Goal: Check status: Check status

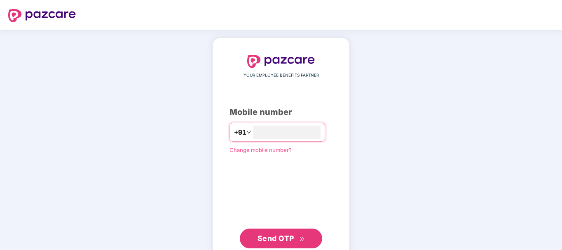
type input "**********"
click at [276, 233] on span "Send OTP" at bounding box center [280, 239] width 47 height 12
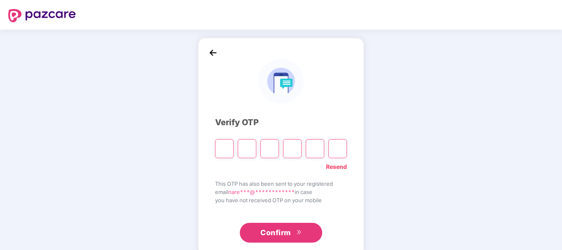
type input "*"
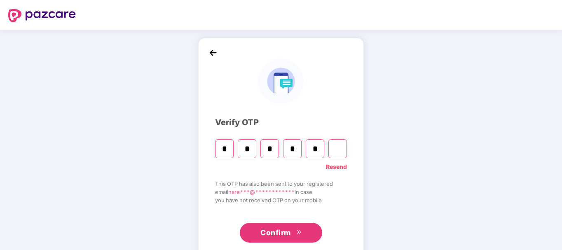
type input "*"
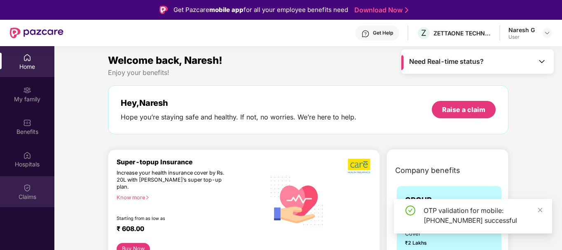
click at [29, 192] on img at bounding box center [27, 188] width 8 height 8
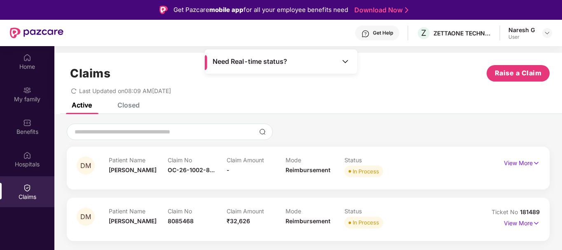
click at [344, 63] on img at bounding box center [345, 61] width 8 height 8
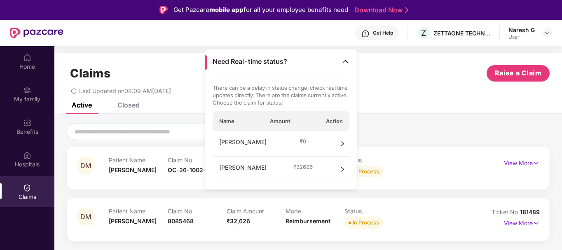
click at [428, 112] on div "Active Closed" at bounding box center [308, 109] width 508 height 12
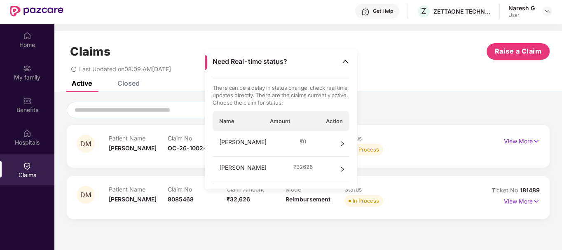
scroll to position [46, 0]
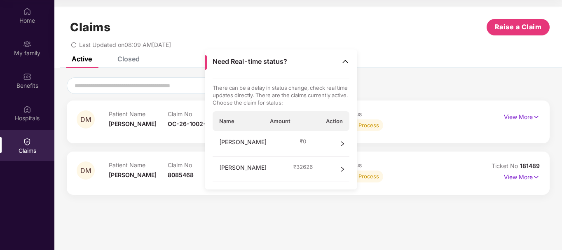
click at [312, 215] on section "Claims Raise a Claim Last Updated on 08:09 AM, 13 Oct 2025 Active Closed DM Pat…" at bounding box center [308, 125] width 508 height 250
click at [293, 164] on span "₹ 32626" at bounding box center [302, 166] width 19 height 7
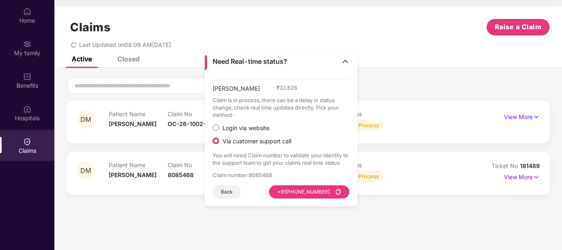
click at [348, 62] on img at bounding box center [345, 61] width 8 height 8
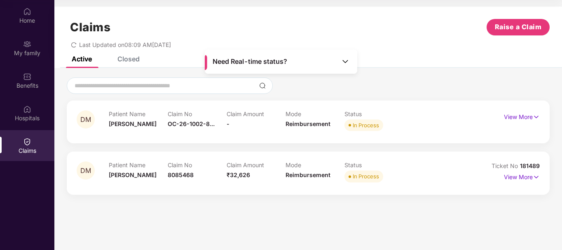
click at [341, 60] on img at bounding box center [345, 61] width 8 height 8
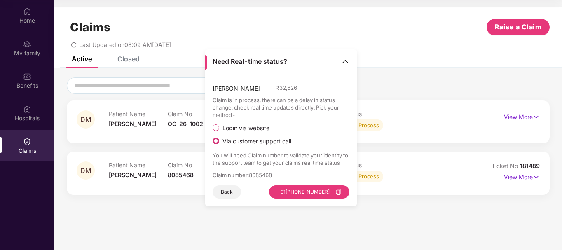
drag, startPoint x: 375, startPoint y: 215, endPoint x: 449, endPoint y: 209, distance: 73.9
click at [376, 215] on section "Claims Raise a Claim Last Updated on 08:09 AM, 13 Oct 2025 Active Closed DM Pat…" at bounding box center [308, 125] width 508 height 250
click at [531, 178] on p "View More" at bounding box center [522, 176] width 36 height 11
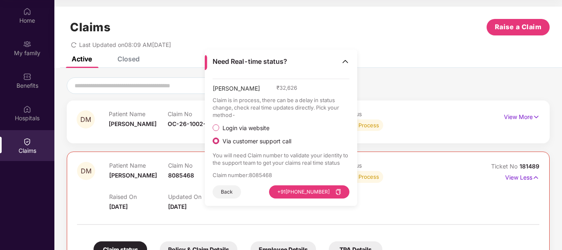
scroll to position [41, 0]
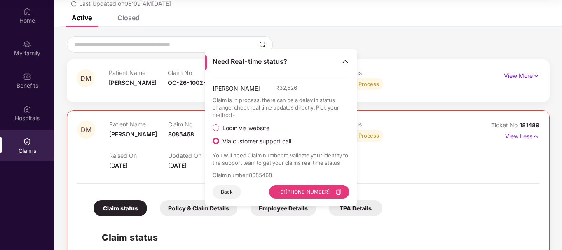
click at [347, 62] on img at bounding box center [345, 61] width 8 height 8
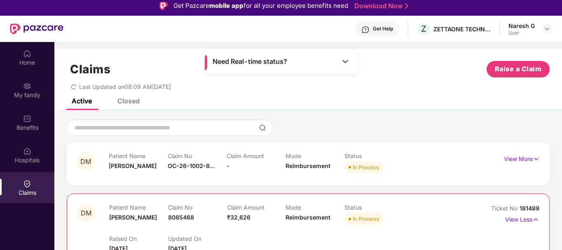
scroll to position [0, 0]
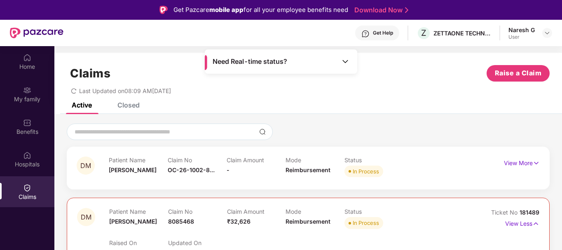
click at [138, 105] on div "Closed" at bounding box center [128, 105] width 22 height 8
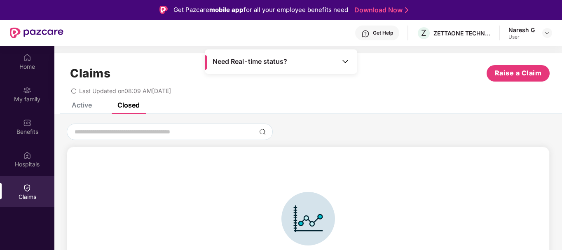
click at [94, 103] on div "Active Closed" at bounding box center [99, 105] width 80 height 18
click at [91, 108] on div "Active" at bounding box center [82, 105] width 20 height 8
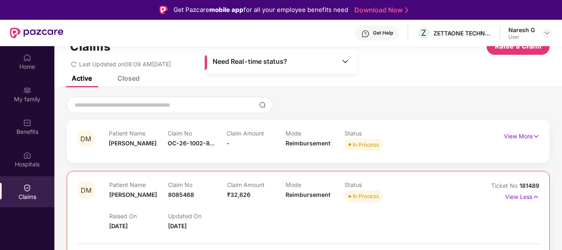
scroll to position [41, 0]
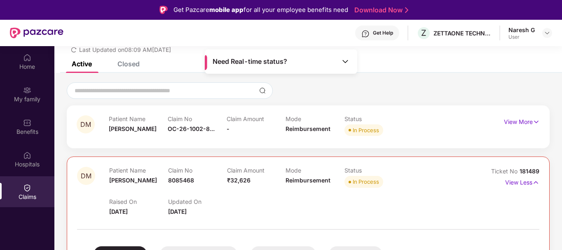
click at [235, 134] on div "Claim Amount -" at bounding box center [256, 126] width 59 height 23
click at [517, 124] on p "View More" at bounding box center [522, 120] width 36 height 11
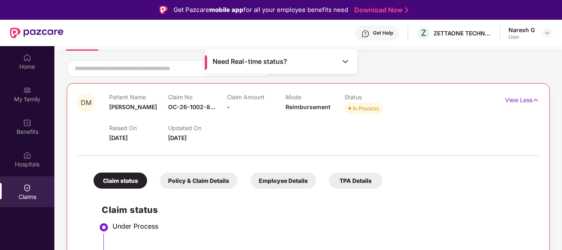
scroll to position [82, 0]
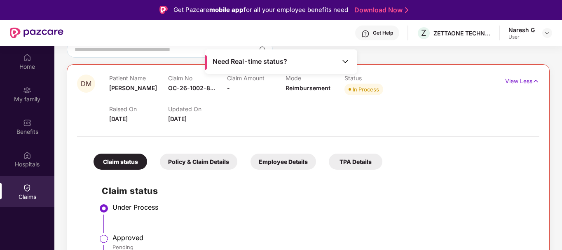
click at [264, 122] on div "Raised On 10 Oct 2025 Updated On 13 Oct 2025" at bounding box center [285, 110] width 353 height 26
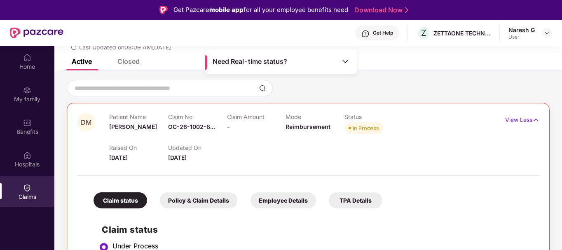
scroll to position [0, 0]
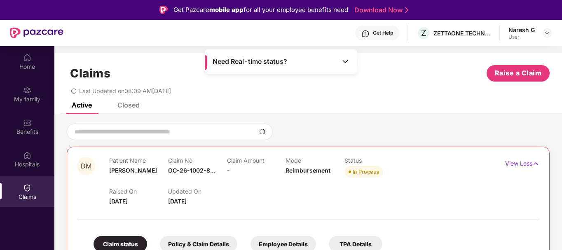
click at [83, 93] on span "Last Updated on 08:09 AM, 13 Oct 2025" at bounding box center [125, 90] width 92 height 7
click at [71, 90] on icon "redo" at bounding box center [74, 91] width 6 height 6
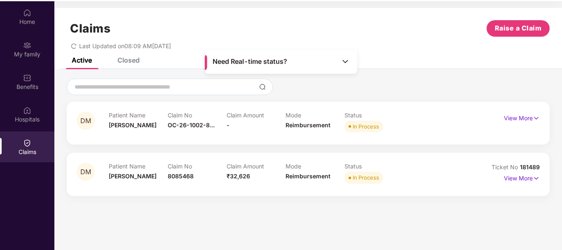
scroll to position [46, 0]
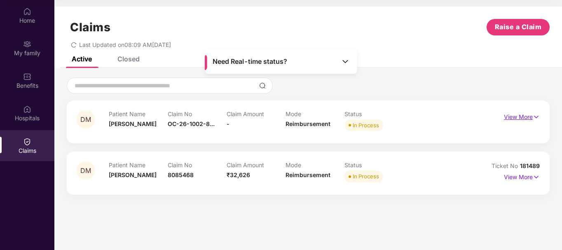
click at [518, 111] on p "View More" at bounding box center [522, 115] width 36 height 11
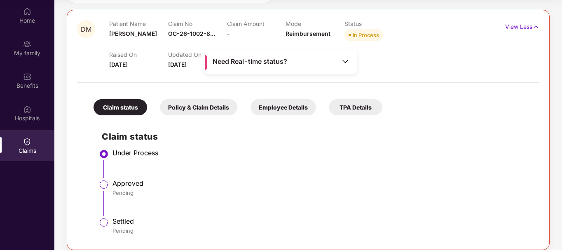
scroll to position [150, 0]
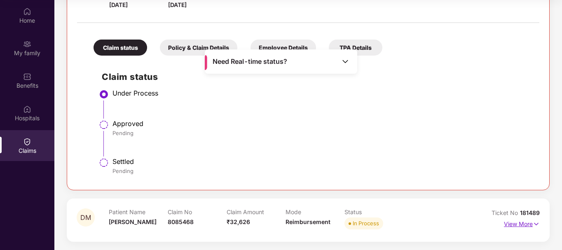
click at [524, 222] on p "View More" at bounding box center [522, 223] width 36 height 11
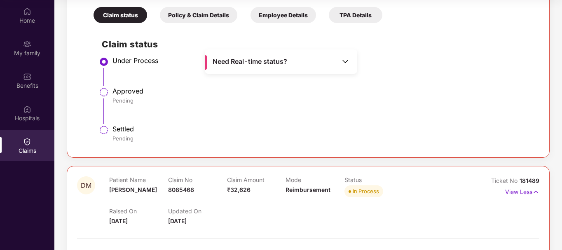
scroll to position [142, 0]
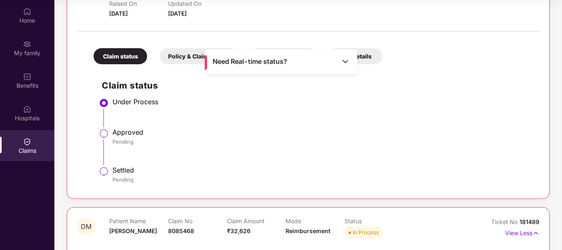
click at [309, 152] on li "Approved Pending" at bounding box center [316, 150] width 429 height 38
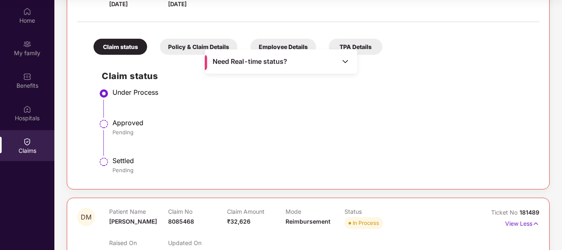
scroll to position [206, 0]
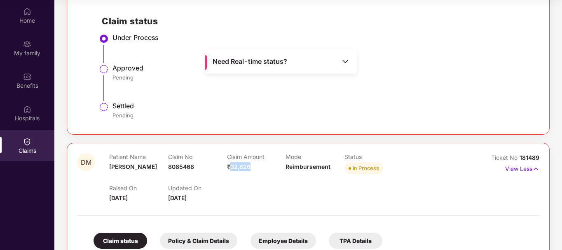
drag, startPoint x: 230, startPoint y: 165, endPoint x: 259, endPoint y: 163, distance: 28.9
click at [259, 163] on div "Claim Amount ₹32,626" at bounding box center [256, 164] width 59 height 23
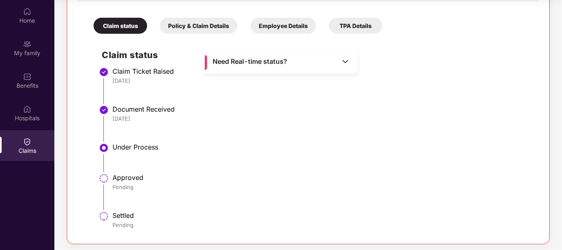
scroll to position [423, 0]
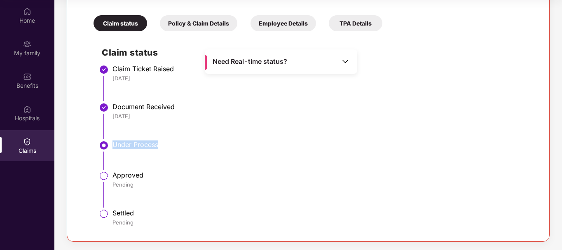
drag, startPoint x: 186, startPoint y: 134, endPoint x: 184, endPoint y: 154, distance: 20.3
click at [184, 154] on li "Under Process" at bounding box center [316, 158] width 429 height 30
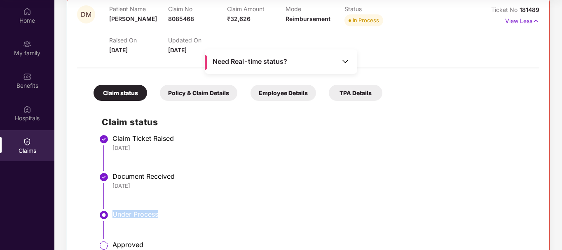
scroll to position [259, 0]
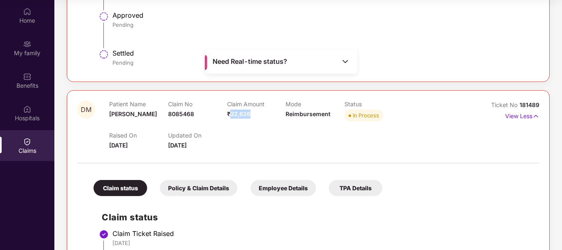
drag, startPoint x: 230, startPoint y: 113, endPoint x: 255, endPoint y: 113, distance: 24.7
click at [255, 113] on div "Claim Amount ₹32,626" at bounding box center [256, 112] width 59 height 23
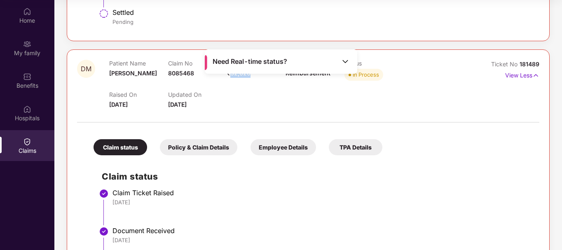
scroll to position [382, 0]
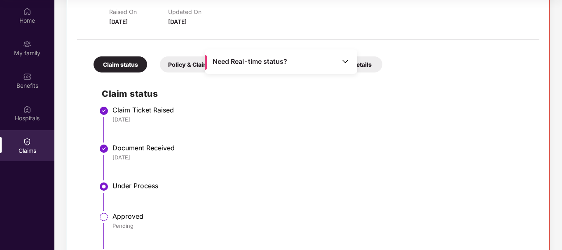
click at [254, 145] on div "Document Received" at bounding box center [321, 148] width 419 height 8
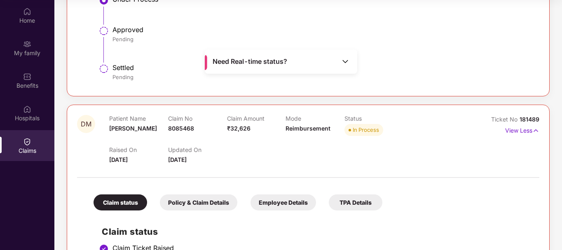
scroll to position [176, 0]
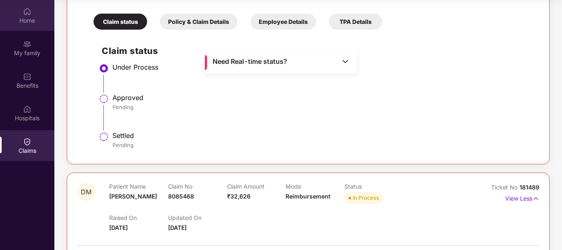
click at [27, 22] on div "Home" at bounding box center [27, 20] width 54 height 8
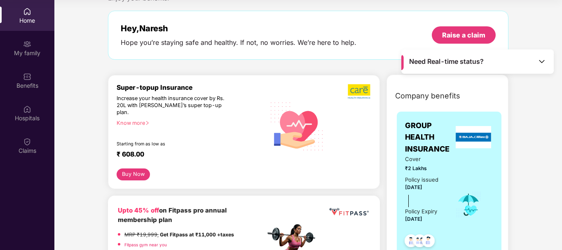
scroll to position [41, 0]
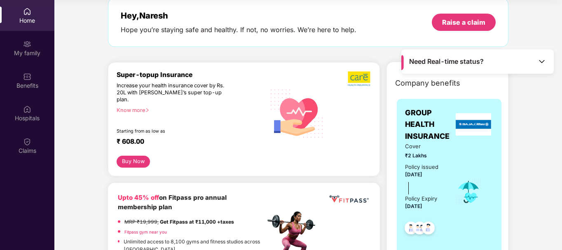
click at [543, 58] on img at bounding box center [542, 61] width 8 height 8
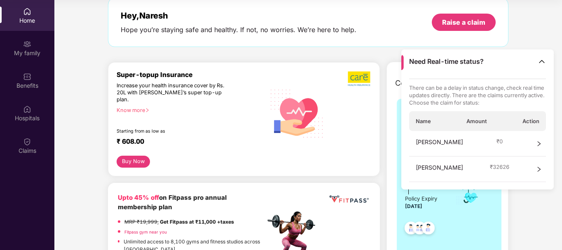
click at [542, 168] on div "Dev Mithran ₹ 32626" at bounding box center [477, 170] width 137 height 26
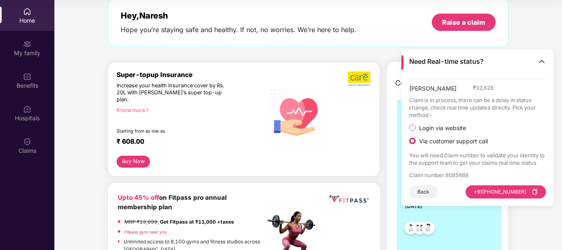
click at [543, 60] on img at bounding box center [542, 61] width 8 height 8
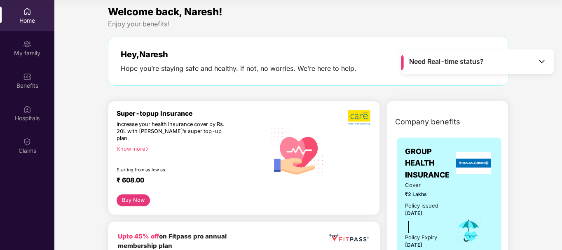
scroll to position [0, 0]
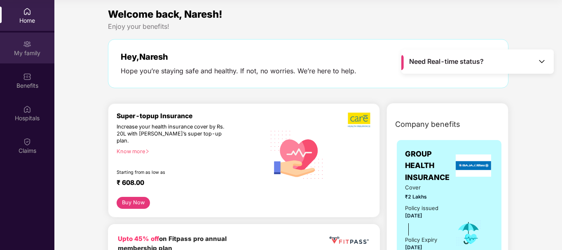
click at [12, 50] on div "My family" at bounding box center [27, 53] width 54 height 8
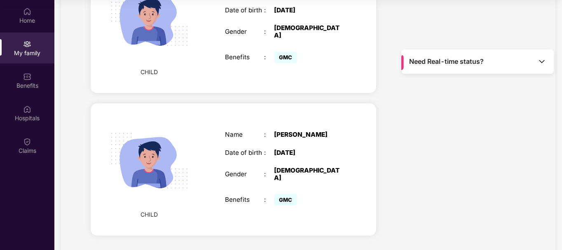
scroll to position [444, 0]
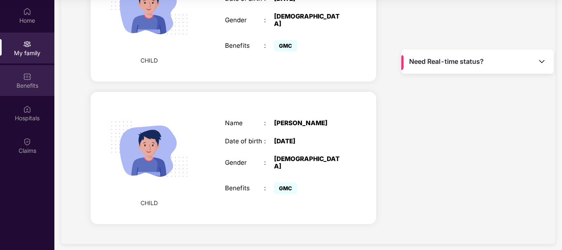
click at [38, 83] on div "Benefits" at bounding box center [27, 86] width 54 height 8
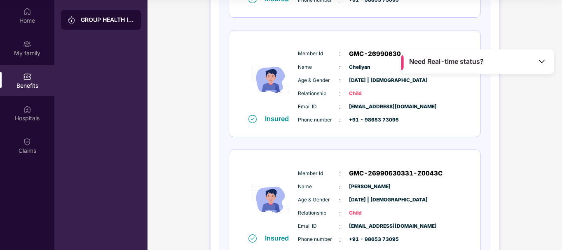
scroll to position [388, 0]
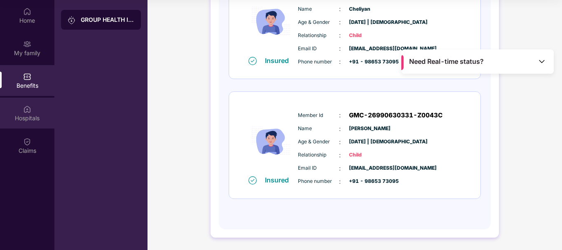
click at [30, 116] on div "Hospitals" at bounding box center [27, 118] width 54 height 8
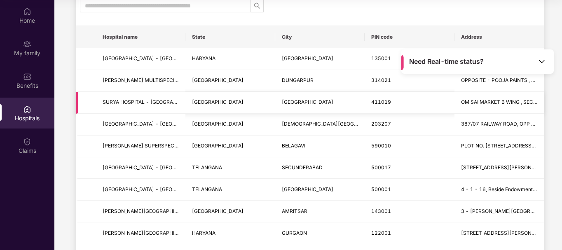
scroll to position [82, 0]
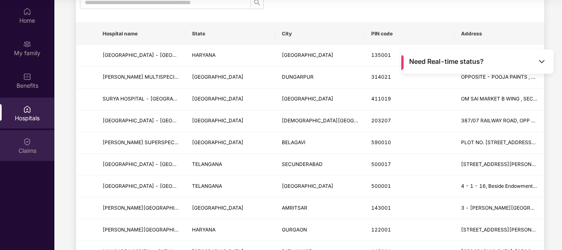
click at [32, 150] on div "Claims" at bounding box center [27, 151] width 54 height 8
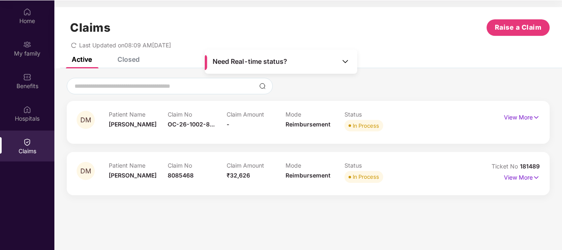
scroll to position [46, 0]
click at [530, 117] on p "View More" at bounding box center [522, 115] width 36 height 11
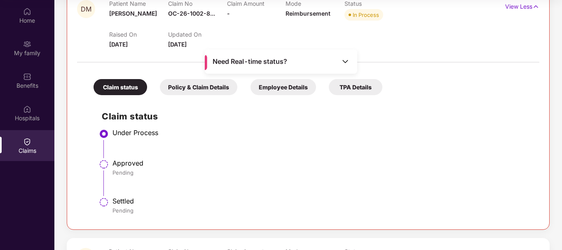
scroll to position [150, 0]
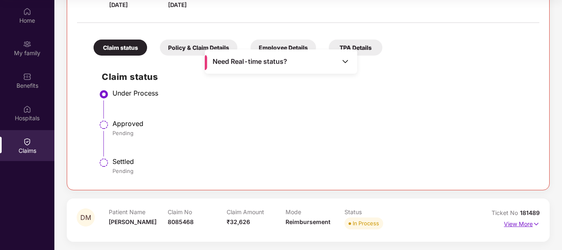
click at [508, 222] on p "View More" at bounding box center [522, 223] width 36 height 11
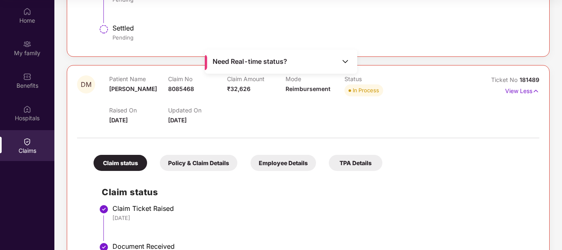
scroll to position [315, 0]
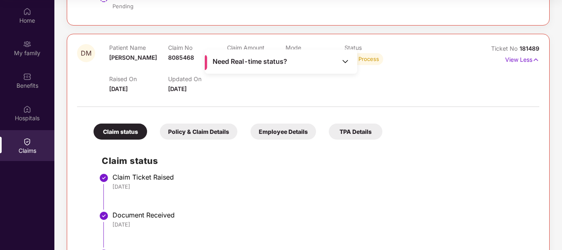
drag, startPoint x: 104, startPoint y: 89, endPoint x: 167, endPoint y: 88, distance: 62.6
click at [133, 91] on div "DM Patient Name Dev Mithran Claim No 8085468 Claim Amount ₹32,626 Mode Reimburs…" at bounding box center [269, 68] width 385 height 49
drag, startPoint x: 180, startPoint y: 90, endPoint x: 227, endPoint y: 91, distance: 46.2
click at [227, 91] on div "Raised On 06 Oct 2025 Updated On 10 Oct 2025" at bounding box center [285, 80] width 353 height 26
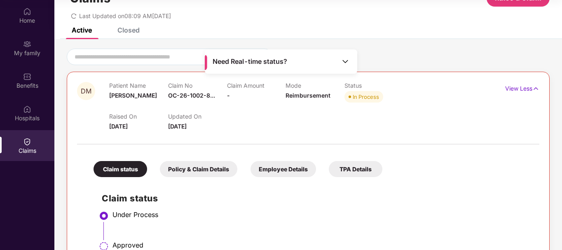
scroll to position [27, 0]
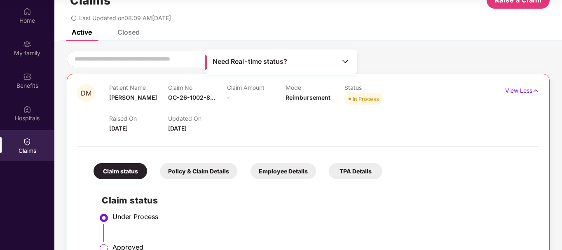
drag, startPoint x: 108, startPoint y: 126, endPoint x: 180, endPoint y: 133, distance: 71.6
click at [159, 128] on div "DM Patient Name Dev Mithran Claim No OC-26-1002-8... Claim Amount - Mode Reimbu…" at bounding box center [269, 108] width 385 height 49
click at [227, 133] on div "DM Patient Name Dev Mithran Claim No OC-26-1002-8... Claim Amount - Mode Reimbu…" at bounding box center [308, 194] width 462 height 220
drag, startPoint x: 166, startPoint y: 132, endPoint x: 201, endPoint y: 130, distance: 35.1
click at [201, 130] on div "Raised On 10 Oct 2025 Updated On 13 Oct 2025" at bounding box center [285, 120] width 353 height 26
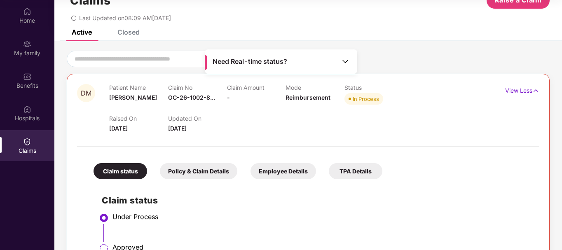
click at [234, 126] on div "Raised On 10 Oct 2025 Updated On 13 Oct 2025" at bounding box center [285, 120] width 353 height 26
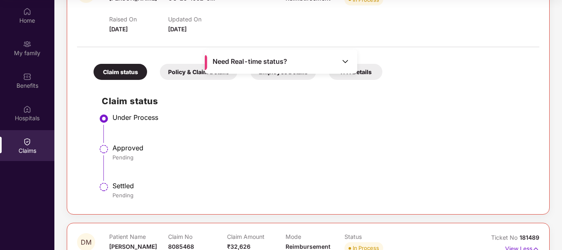
scroll to position [150, 0]
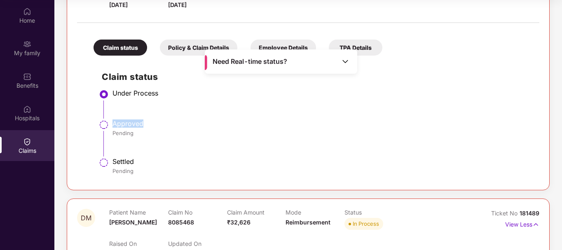
drag, startPoint x: 123, startPoint y: 127, endPoint x: 148, endPoint y: 127, distance: 24.7
click at [148, 127] on li "Approved Pending" at bounding box center [316, 141] width 429 height 38
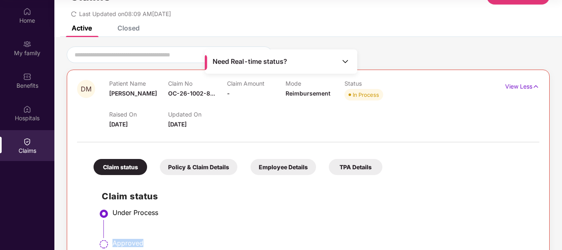
scroll to position [27, 0]
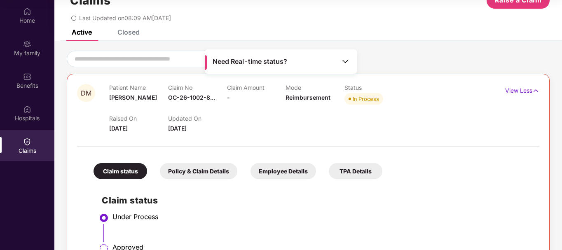
drag, startPoint x: 417, startPoint y: 140, endPoint x: 411, endPoint y: 148, distance: 9.4
click at [417, 141] on div at bounding box center [308, 141] width 462 height 17
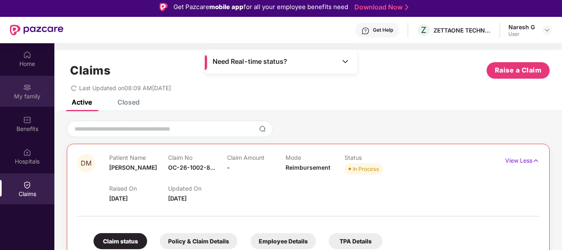
scroll to position [0, 0]
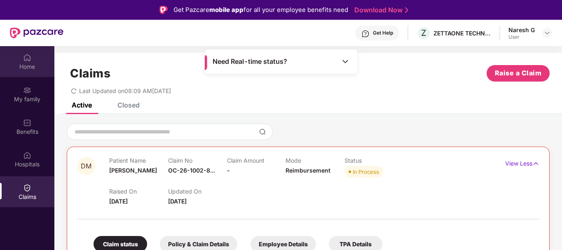
click at [30, 58] on img at bounding box center [27, 58] width 8 height 8
